Goal: Information Seeking & Learning: Check status

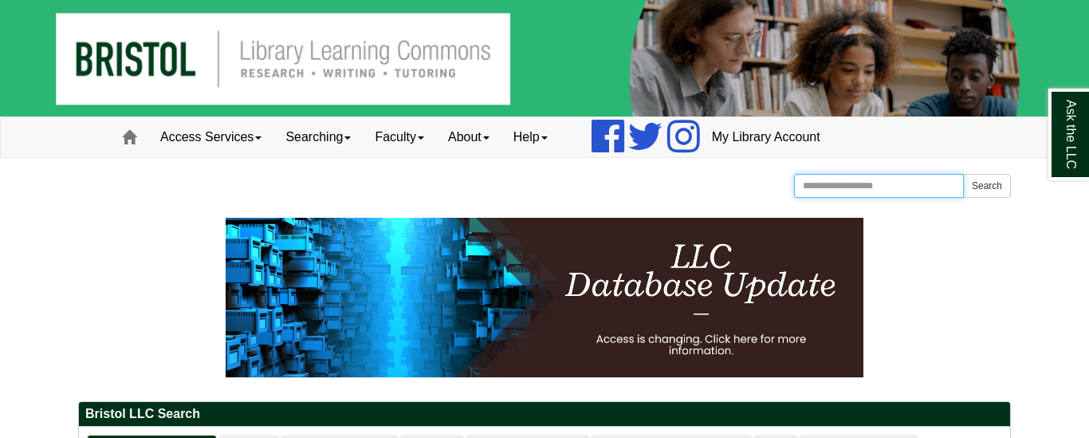
click at [856, 183] on input "Search the Website" at bounding box center [879, 186] width 170 height 24
type input "**********"
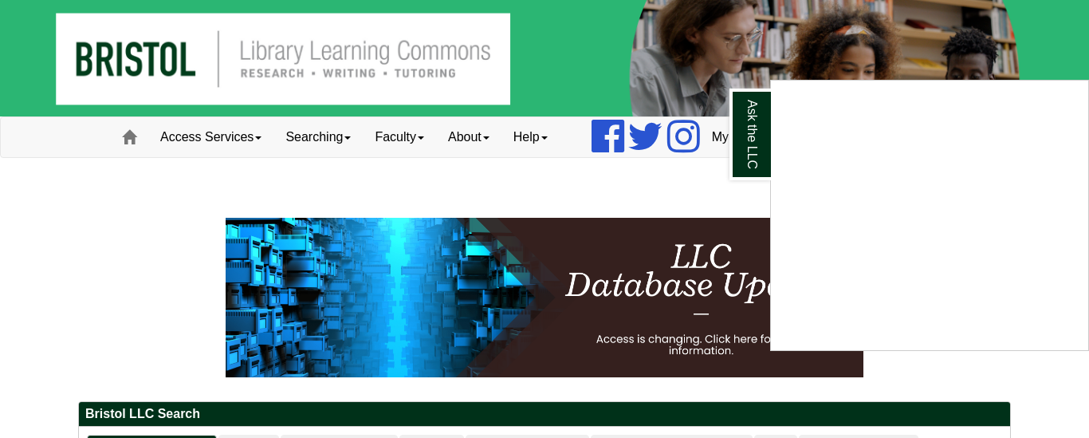
click at [991, 188] on div "Ask the LLC" at bounding box center [544, 219] width 1089 height 438
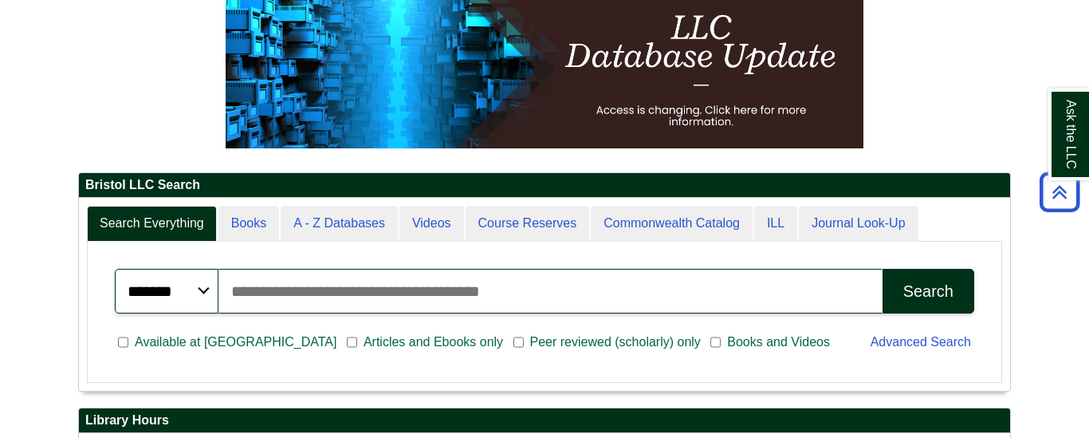
scroll to position [192, 931]
click at [754, 297] on input "Search articles, books, journals & more" at bounding box center [551, 291] width 664 height 45
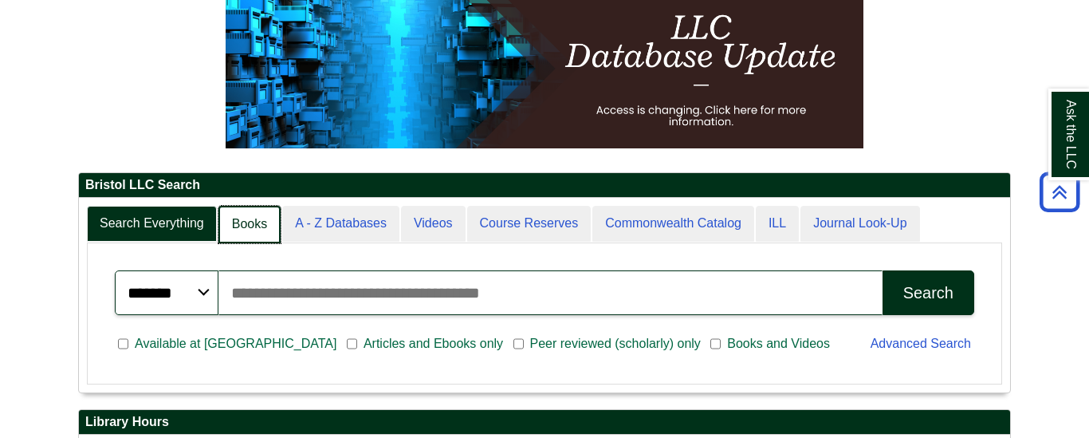
scroll to position [8, 8]
click at [239, 236] on link "Books" at bounding box center [250, 224] width 62 height 37
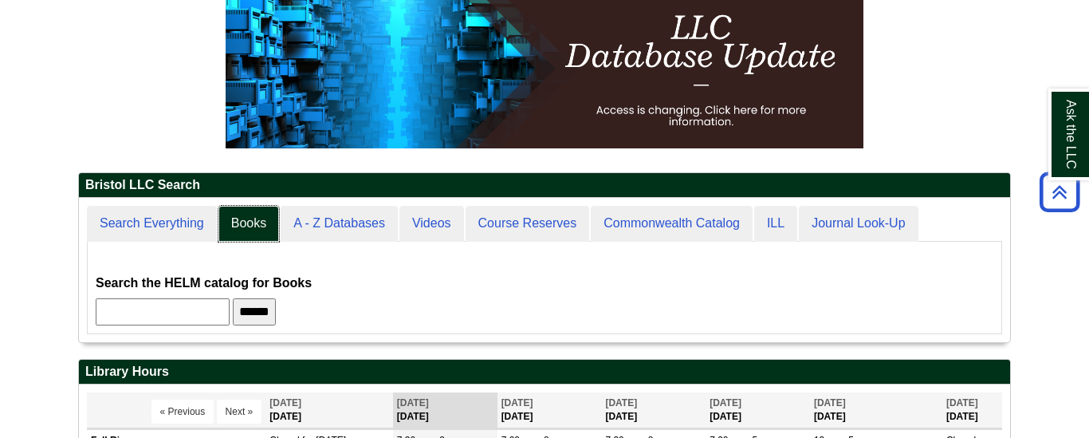
scroll to position [144, 931]
click at [191, 314] on input "text" at bounding box center [163, 311] width 134 height 27
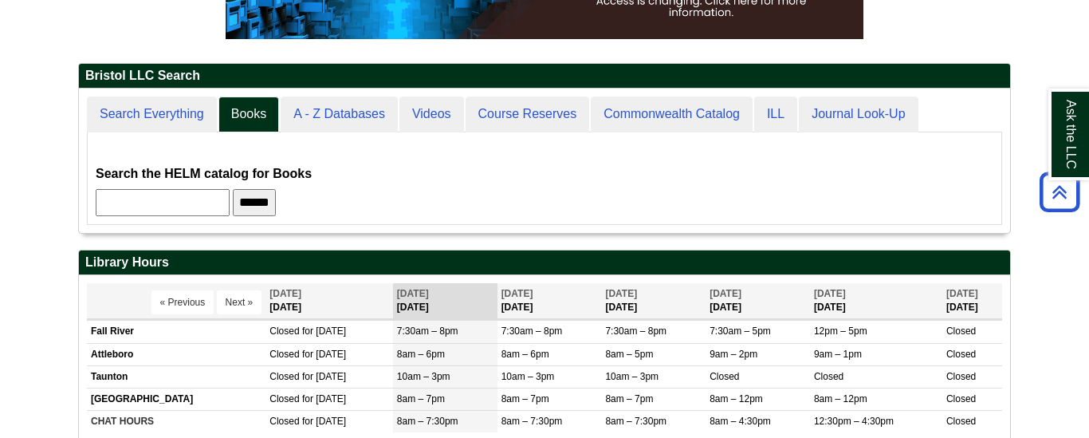
scroll to position [345, 0]
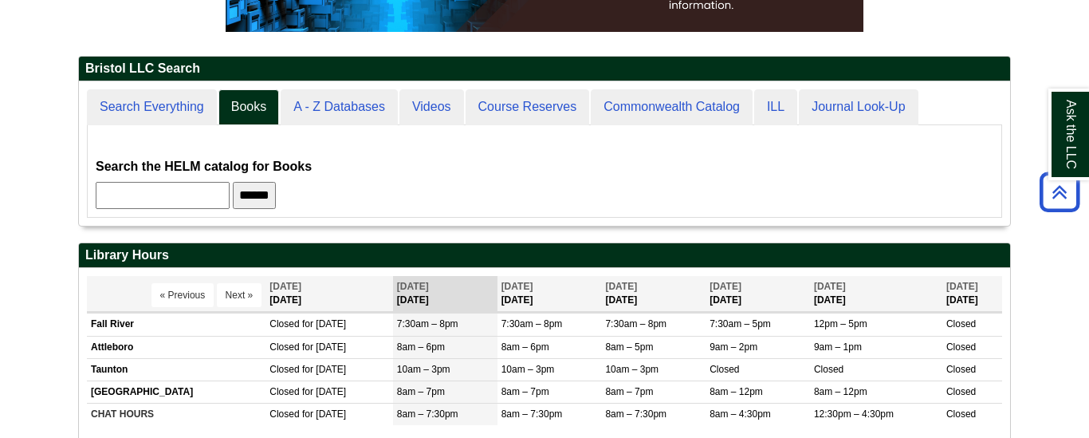
click at [188, 201] on input "text" at bounding box center [163, 195] width 134 height 27
type input "**********"
click at [259, 205] on input "******" at bounding box center [254, 195] width 43 height 27
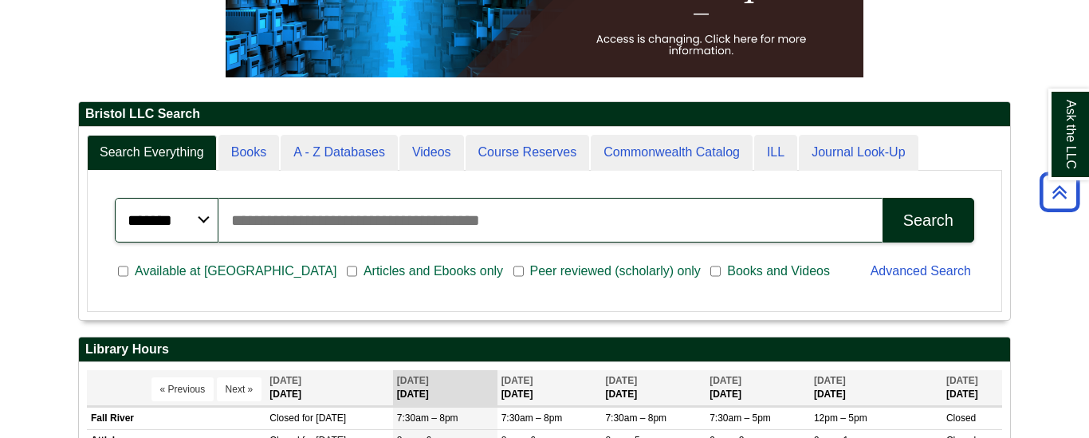
scroll to position [192, 931]
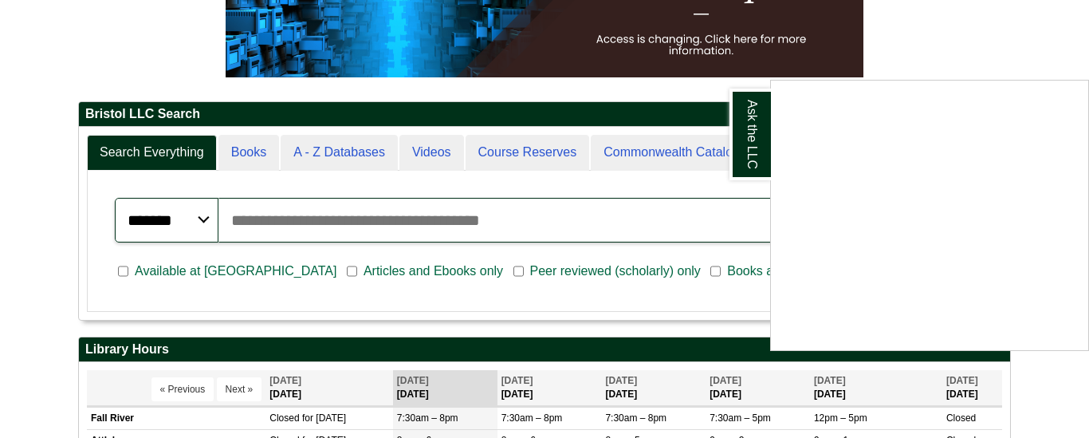
click at [1010, 2] on div "Ask the LLC" at bounding box center [544, 219] width 1089 height 438
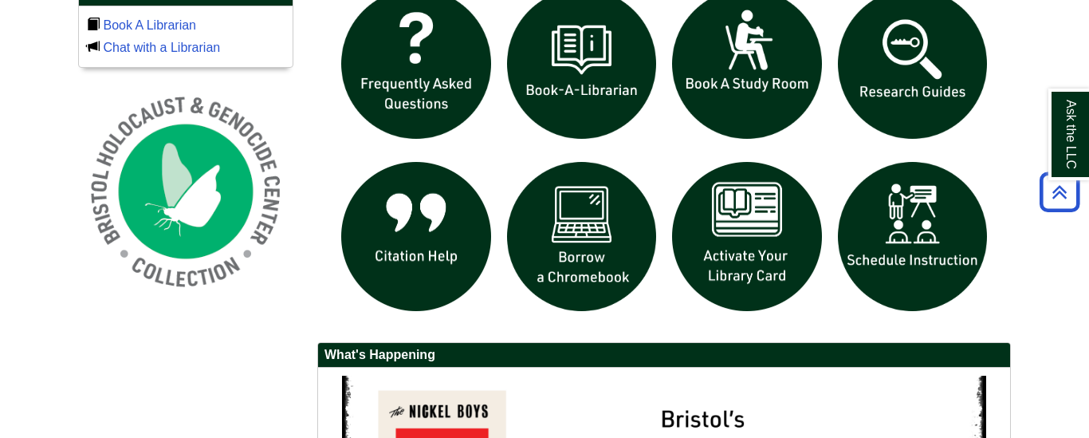
scroll to position [1147, 0]
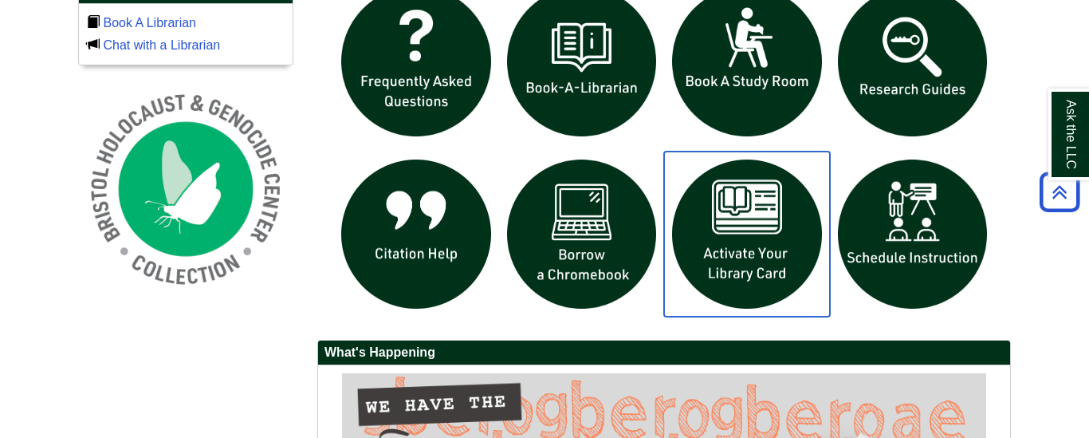
click at [737, 270] on img "slideshow" at bounding box center [747, 235] width 166 height 166
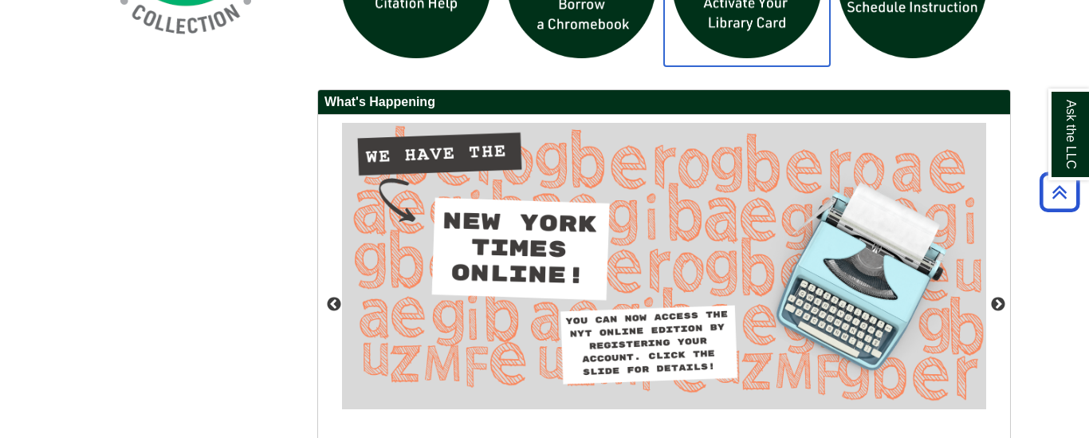
scroll to position [1554, 0]
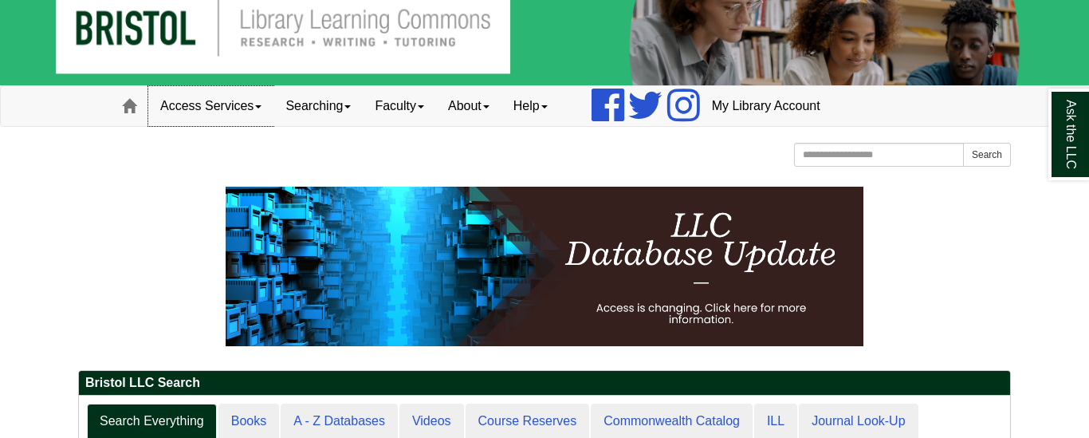
click at [233, 103] on link "Access Services" at bounding box center [210, 106] width 125 height 40
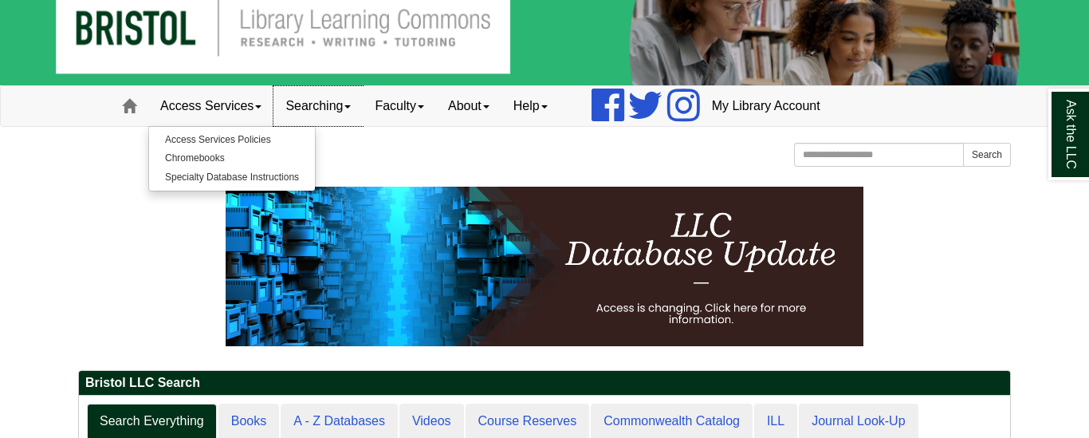
click at [284, 104] on link "Searching" at bounding box center [318, 106] width 89 height 40
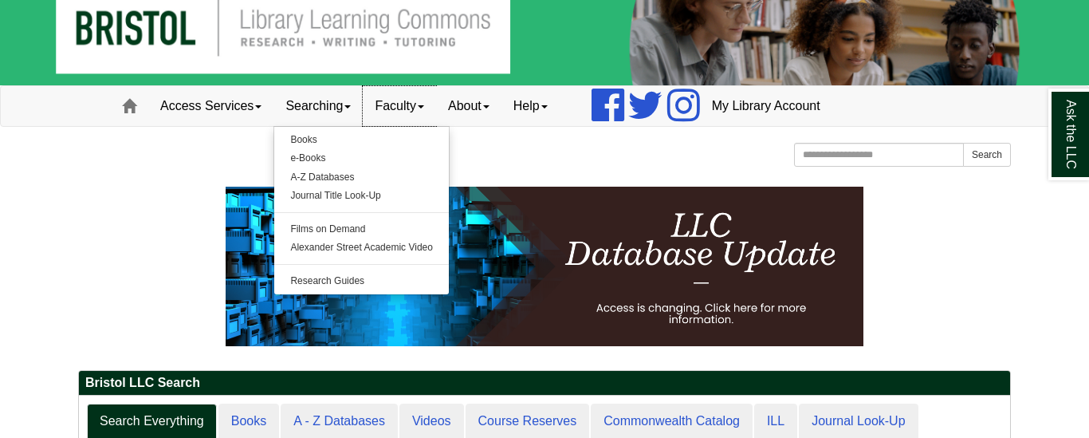
click at [404, 110] on link "Faculty" at bounding box center [399, 106] width 73 height 40
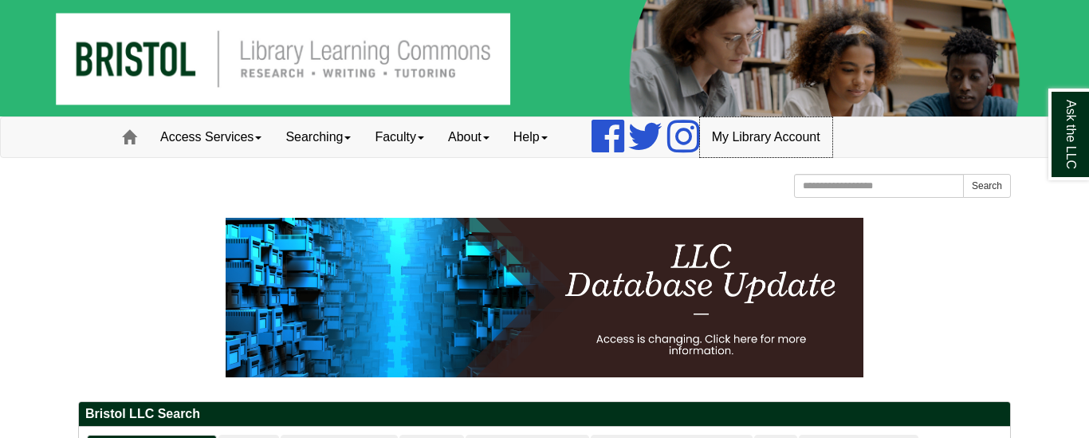
click at [813, 143] on link "My Library Account" at bounding box center [766, 137] width 132 height 40
